Goal: Find specific fact: Find specific page/section

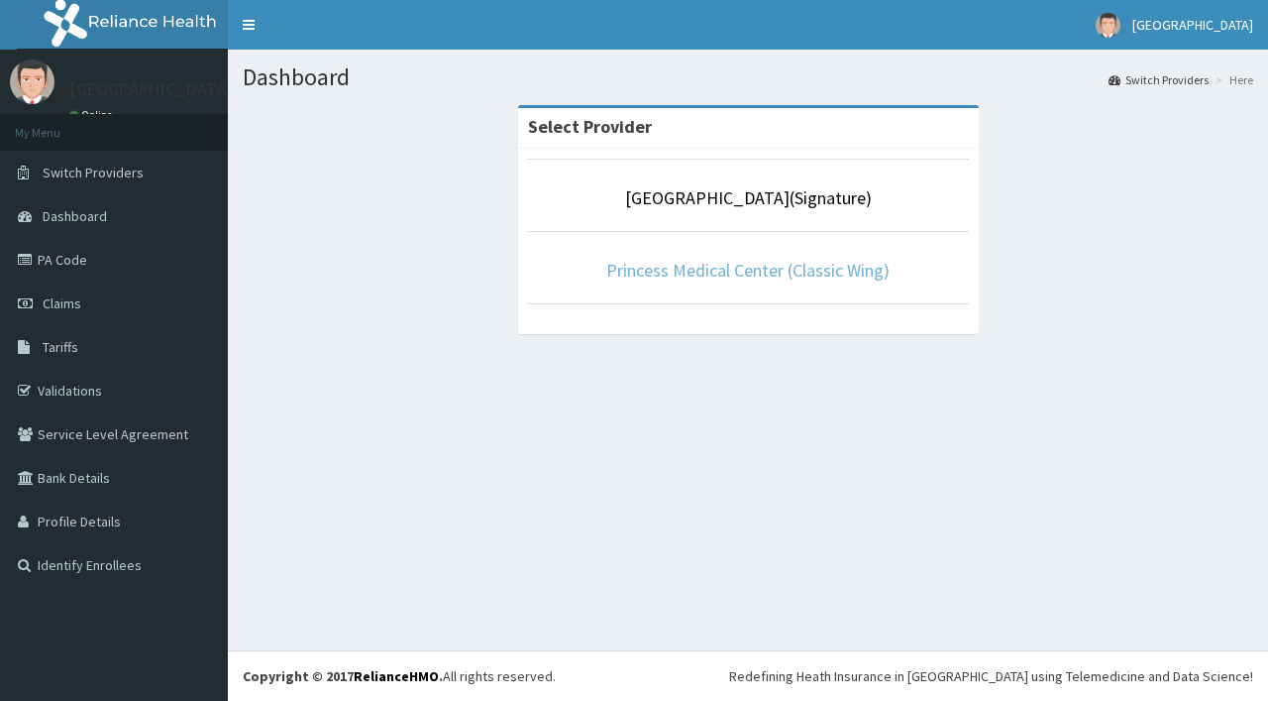
click at [724, 268] on link "Princess Medical Center (Classic Wing)" at bounding box center [747, 270] width 283 height 23
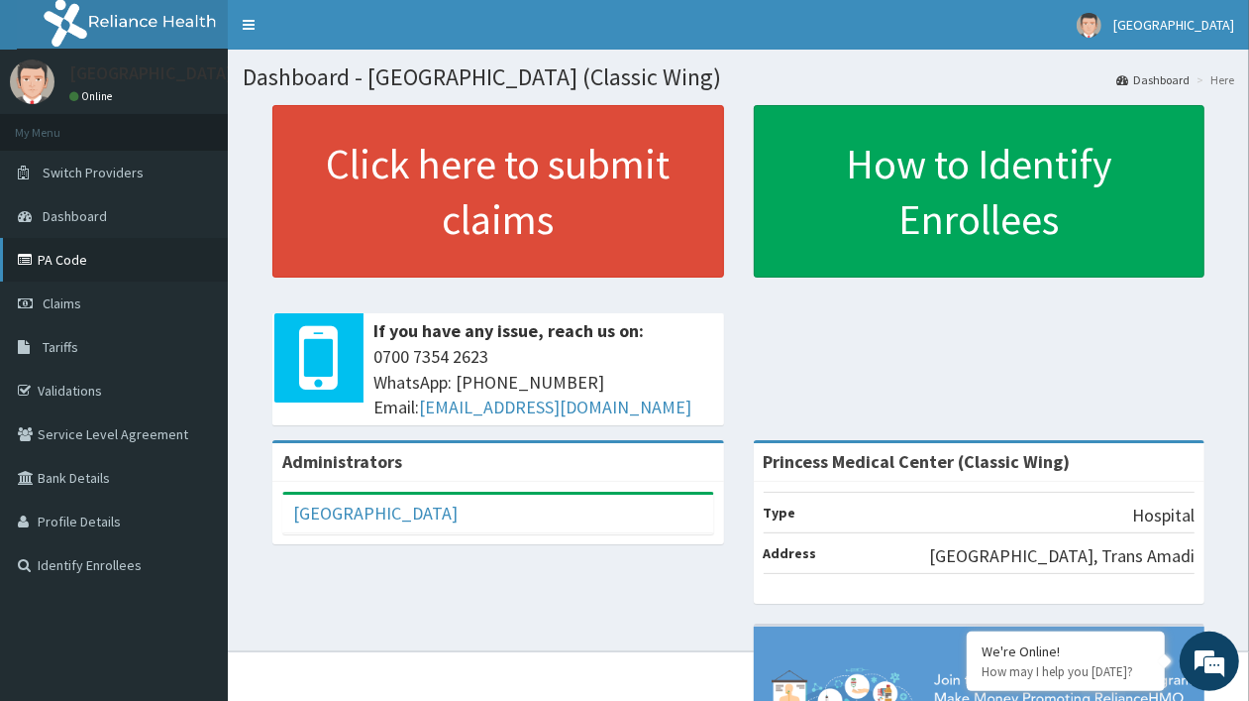
click at [59, 255] on link "PA Code" at bounding box center [114, 260] width 228 height 44
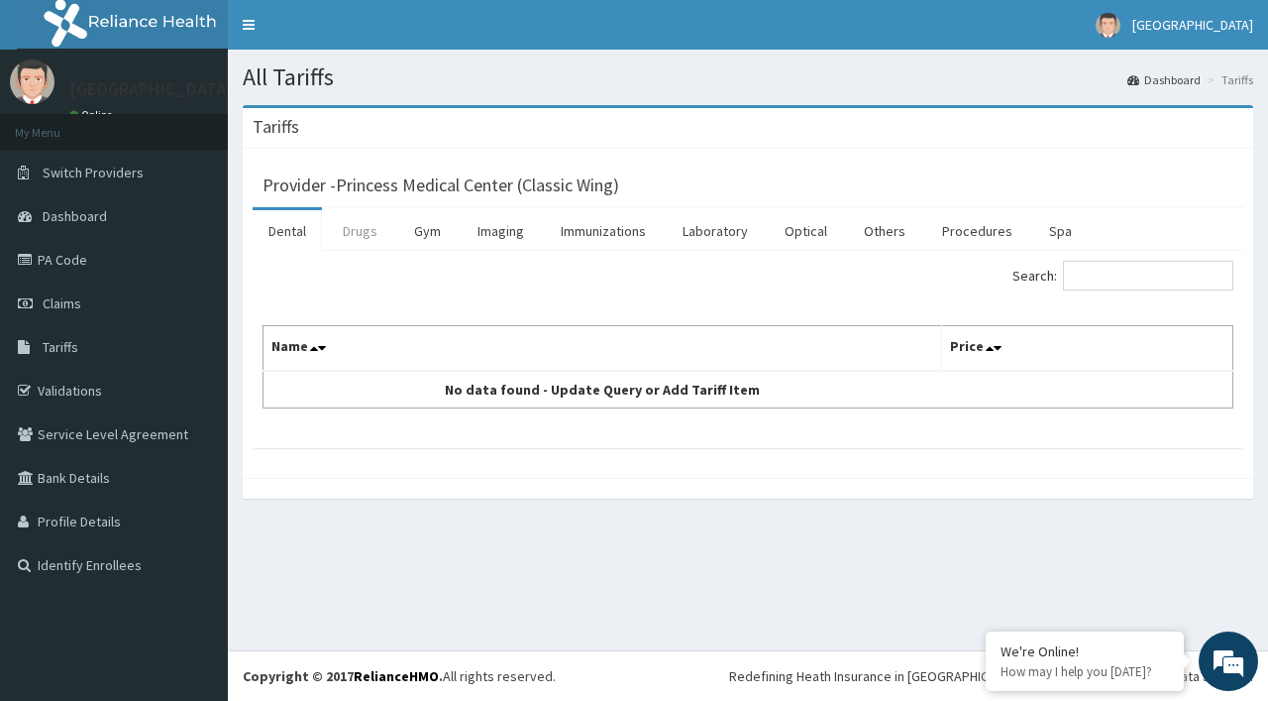
click at [353, 233] on link "Drugs" at bounding box center [360, 231] width 66 height 42
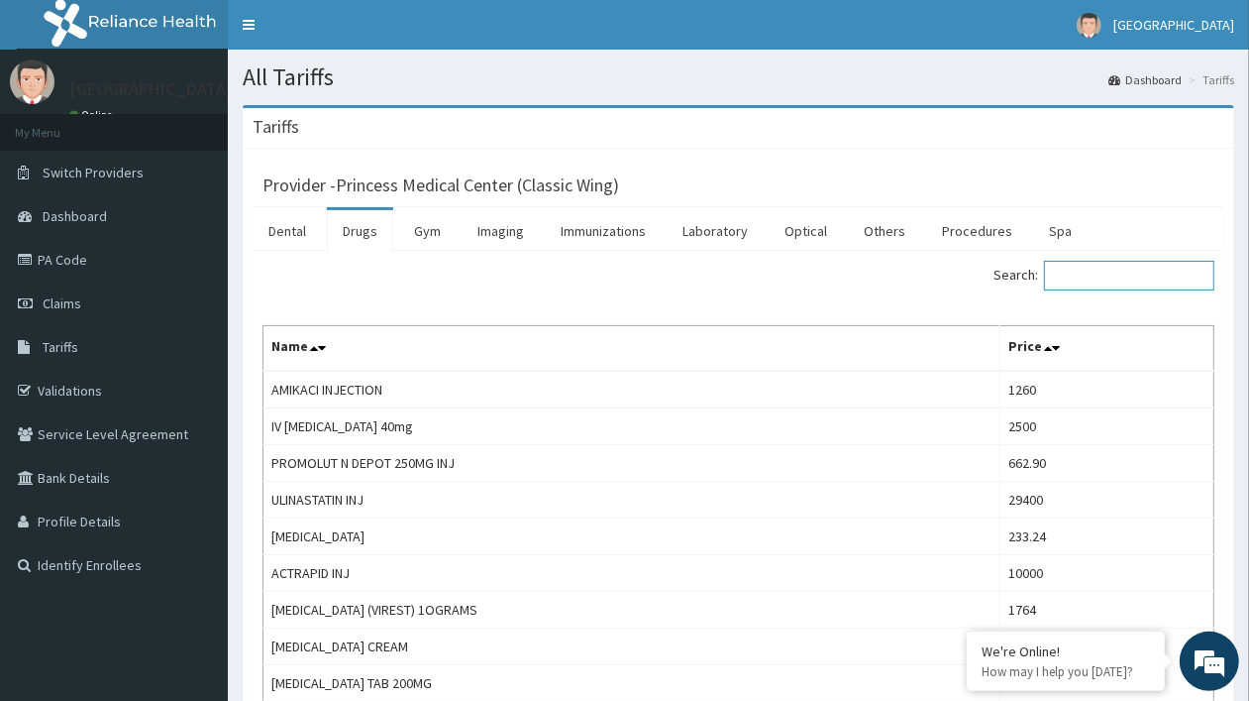
click at [1083, 280] on input "Search:" at bounding box center [1129, 276] width 170 height 30
paste input "[MEDICAL_DATA]"
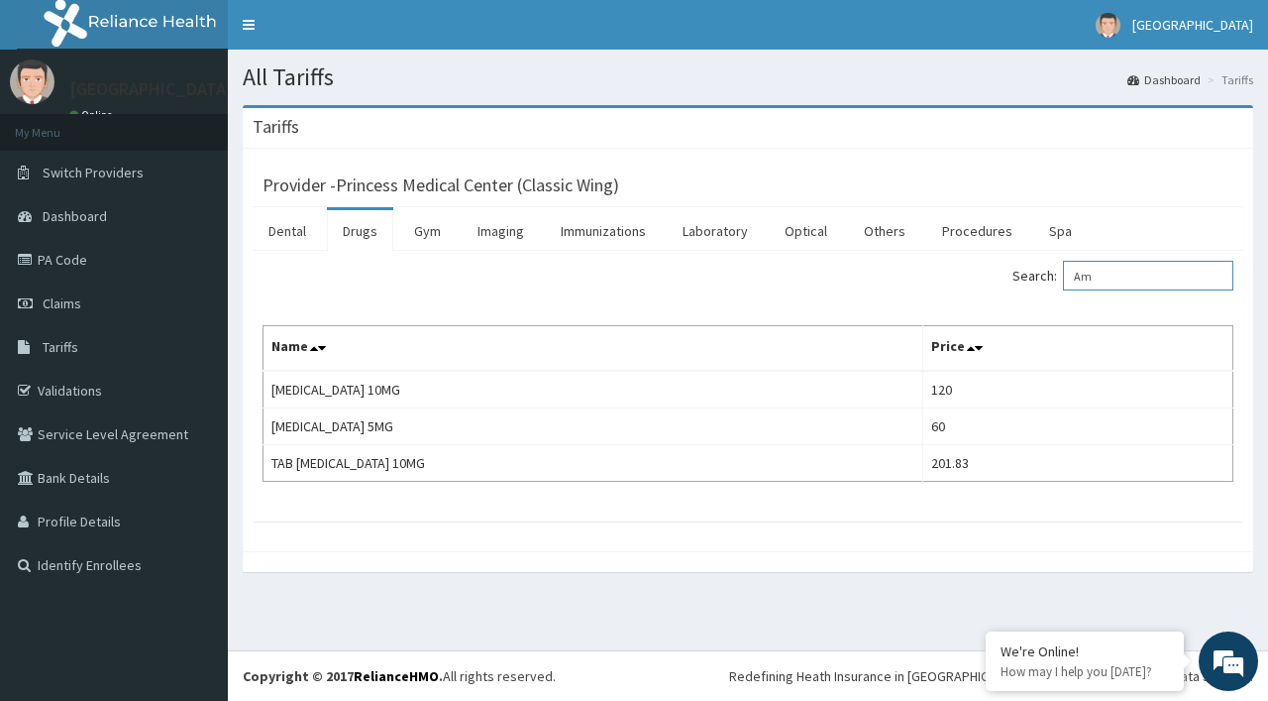
type input "A"
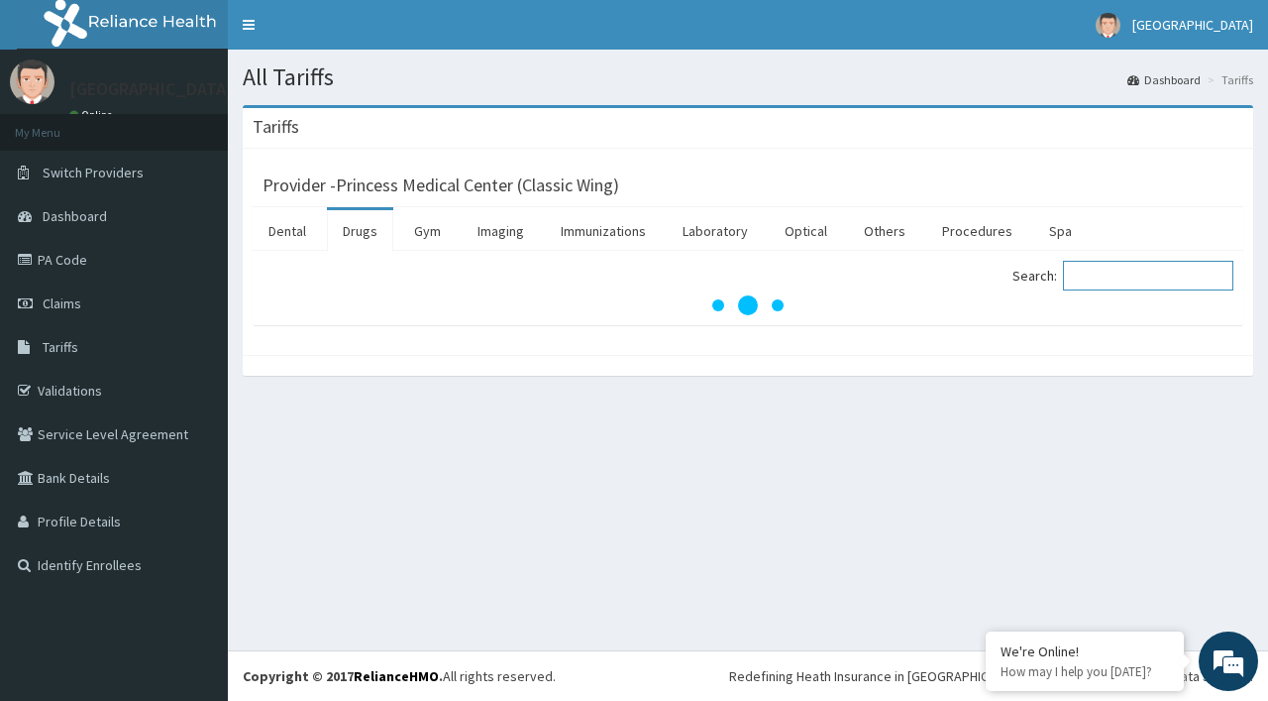
paste input "[MEDICAL_DATA]"
type input "[MEDICAL_DATA]"
